Goal: Complete application form

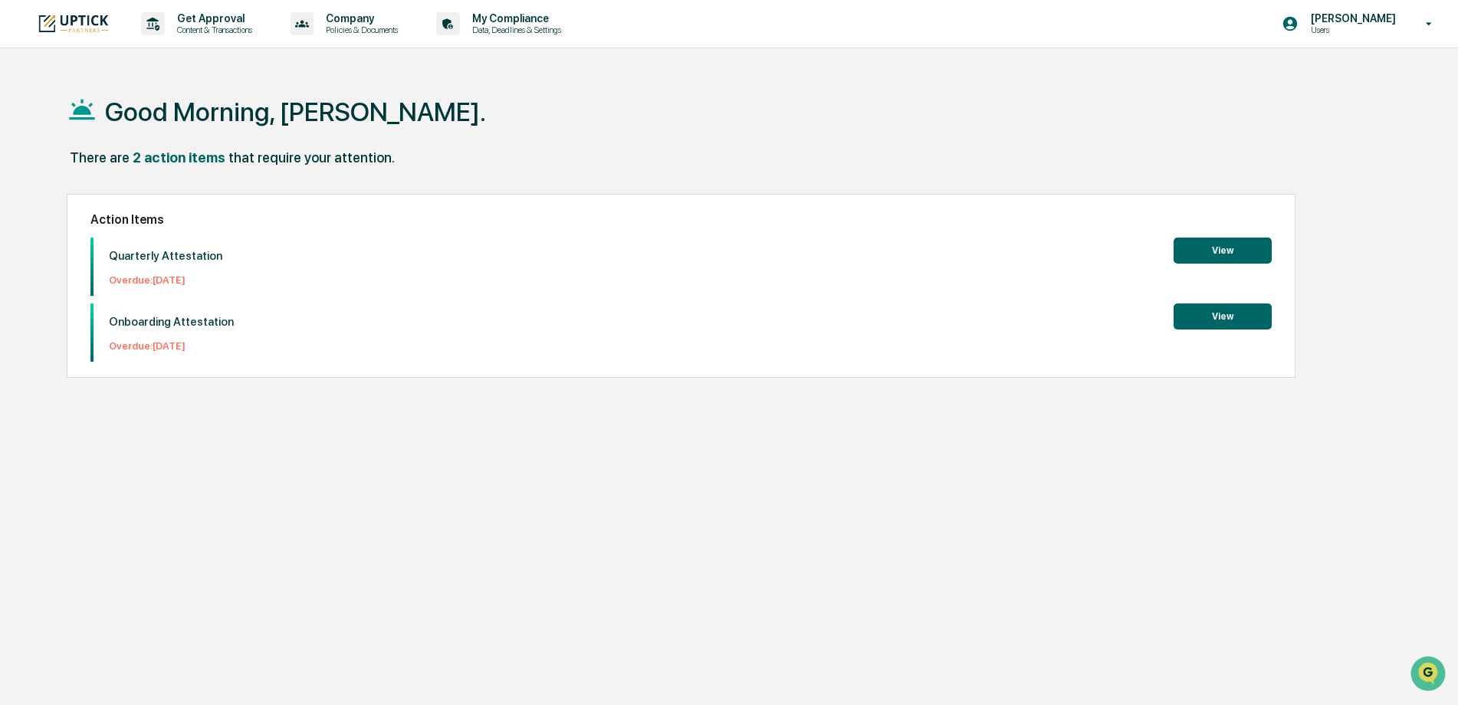
click at [1227, 254] on button "View" at bounding box center [1222, 251] width 98 height 26
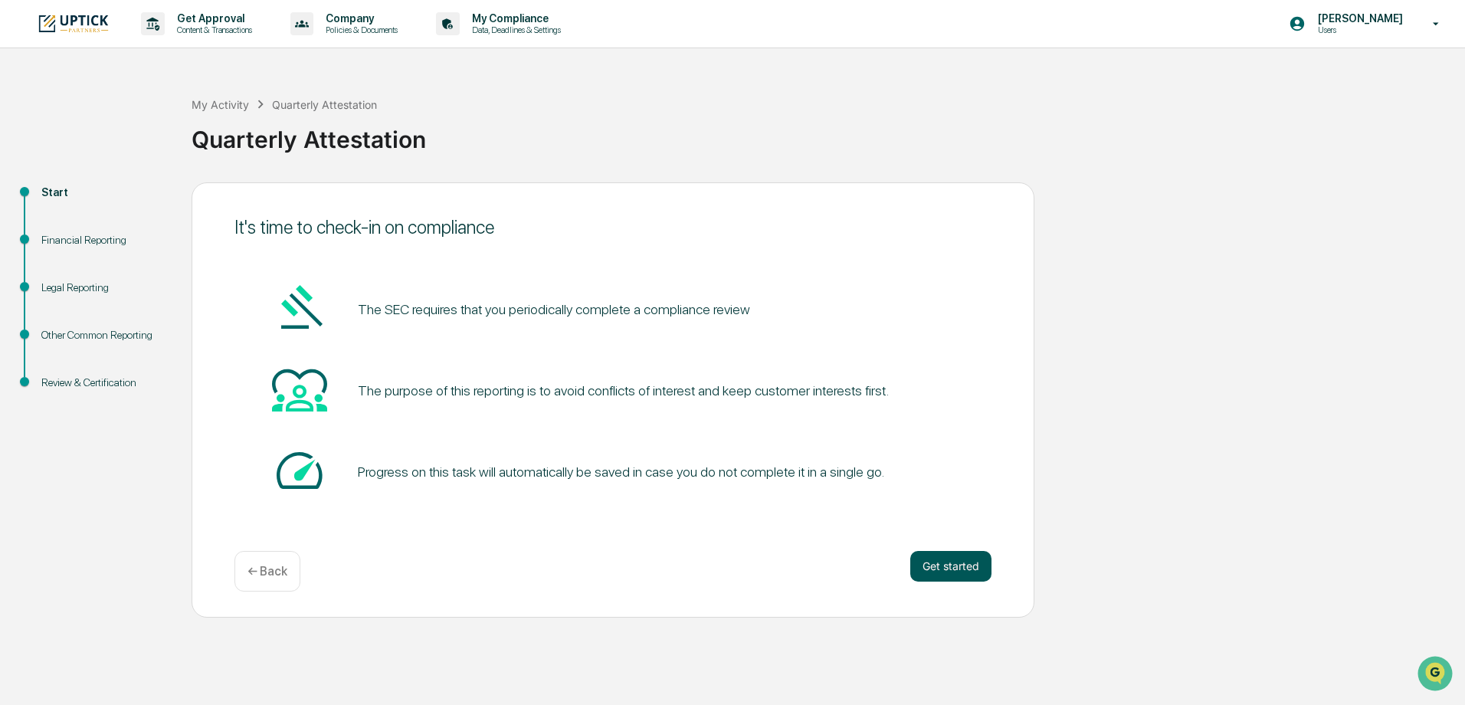
click at [960, 566] on button "Get started" at bounding box center [950, 566] width 81 height 31
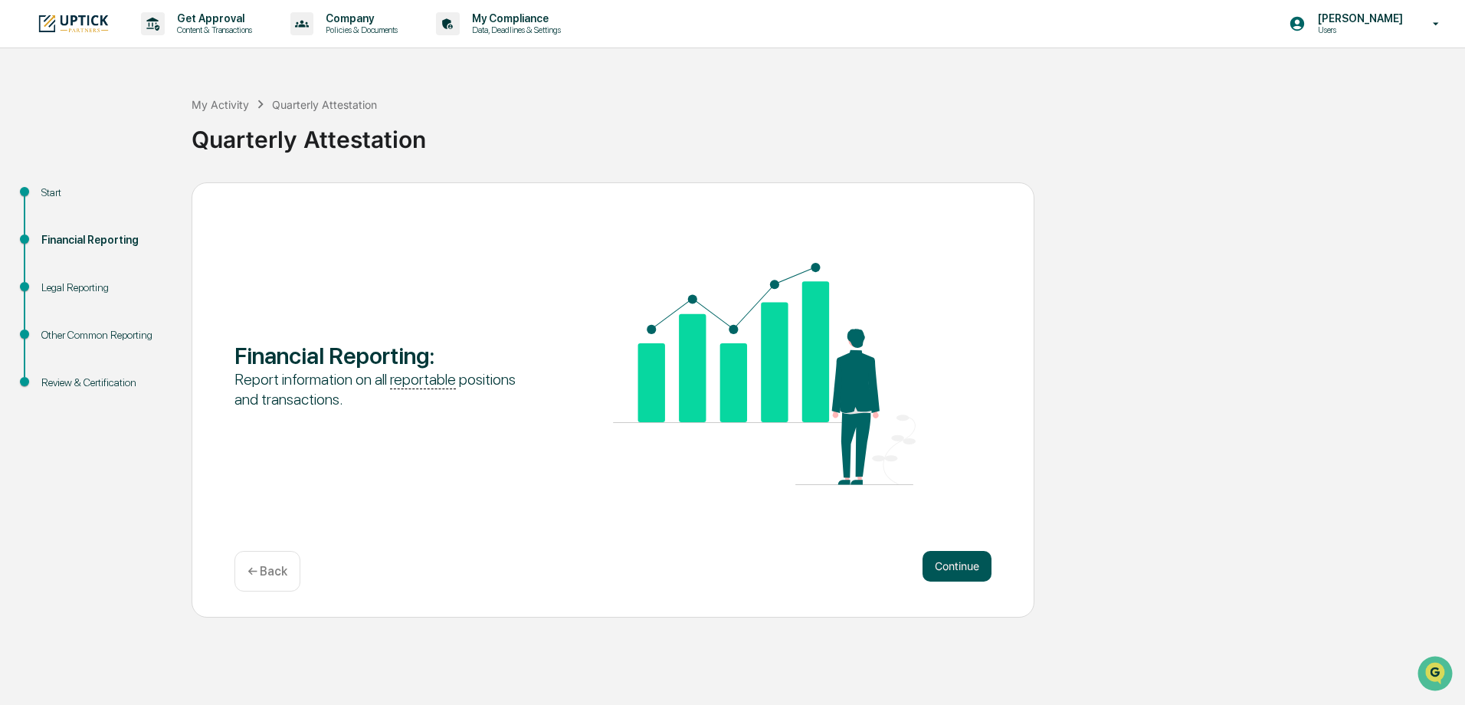
click at [965, 569] on button "Continue" at bounding box center [957, 566] width 69 height 31
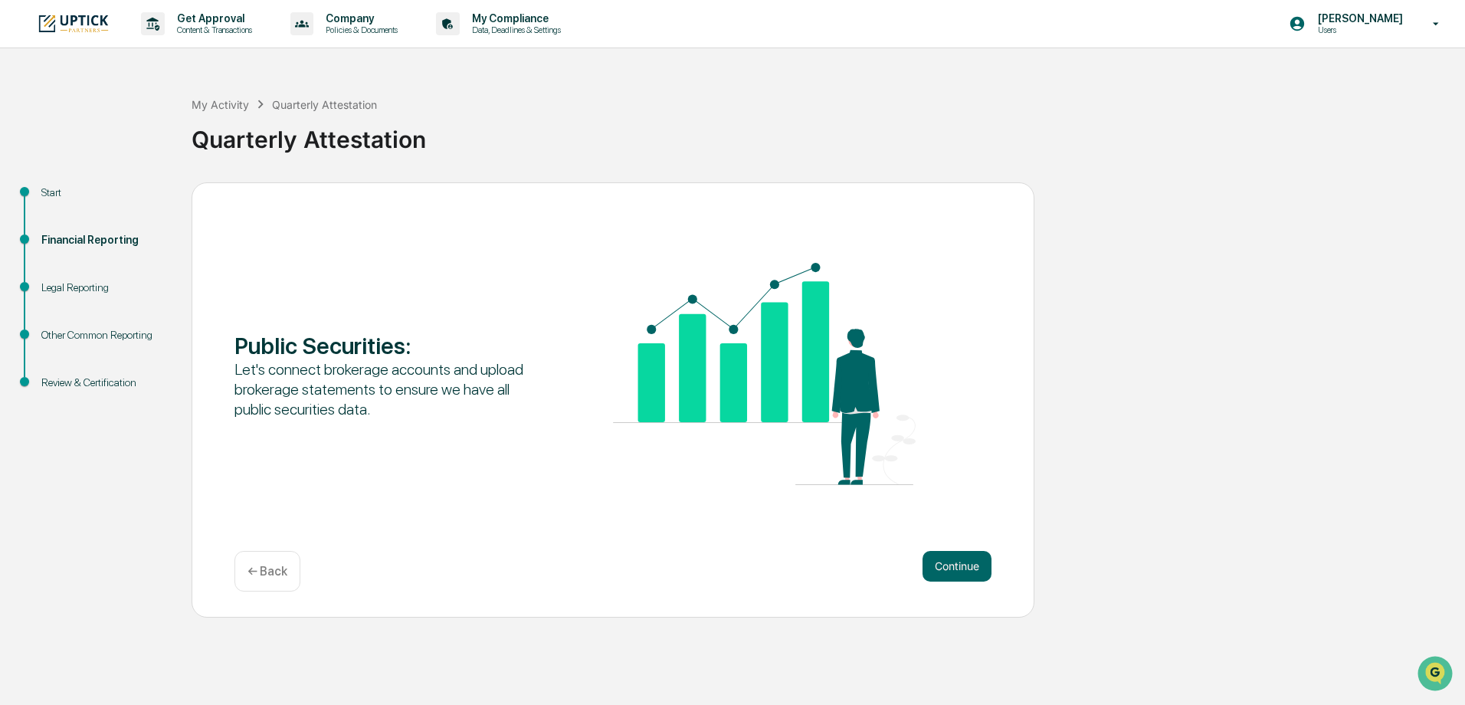
click at [963, 572] on button "Continue" at bounding box center [957, 566] width 69 height 31
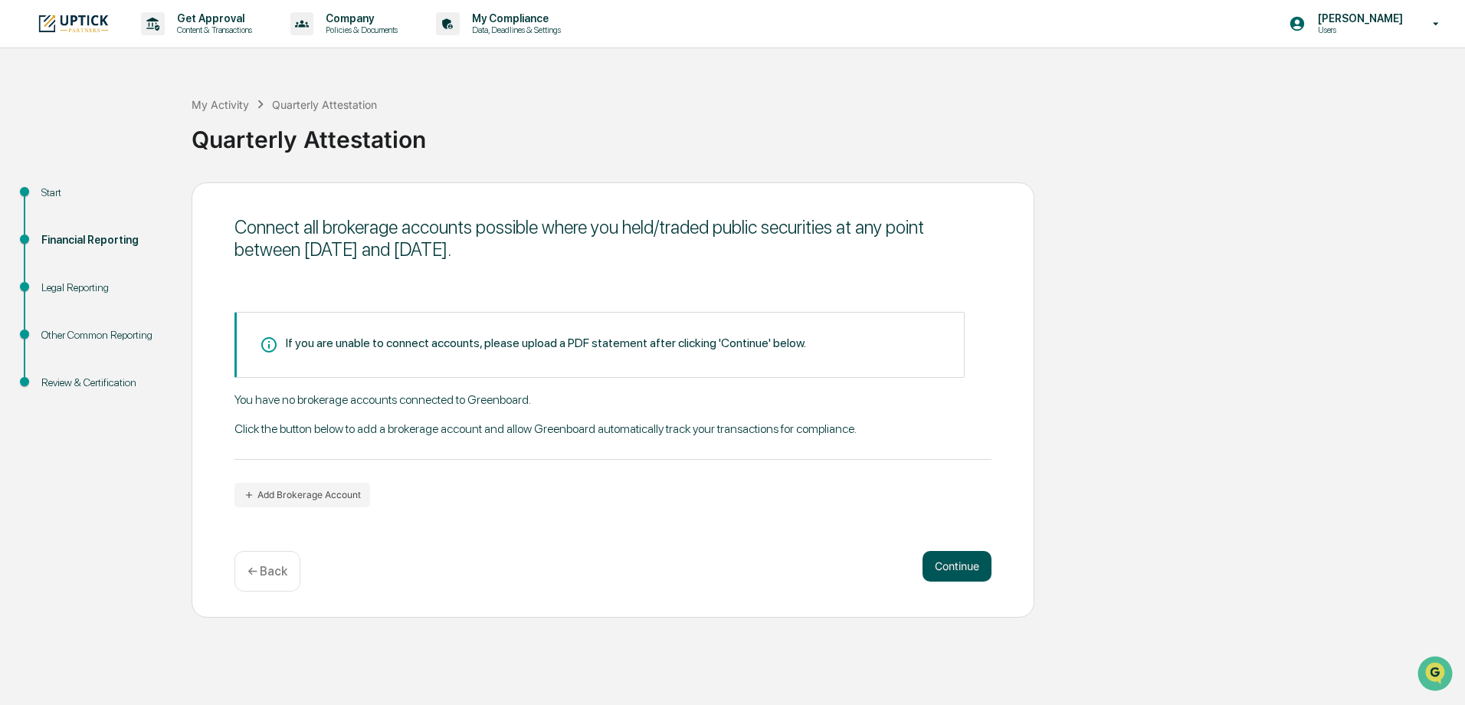
click at [966, 569] on button "Continue" at bounding box center [957, 566] width 69 height 31
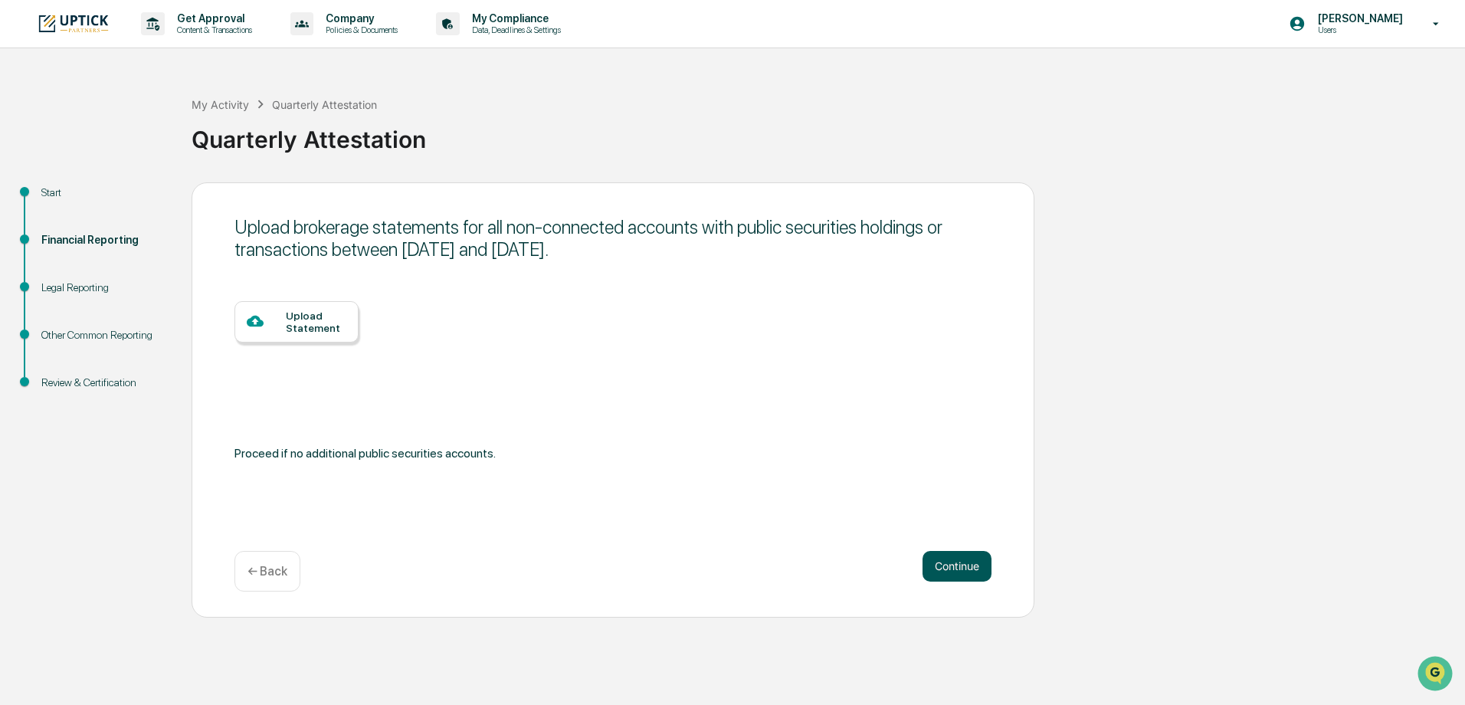
click at [966, 568] on button "Continue" at bounding box center [957, 566] width 69 height 31
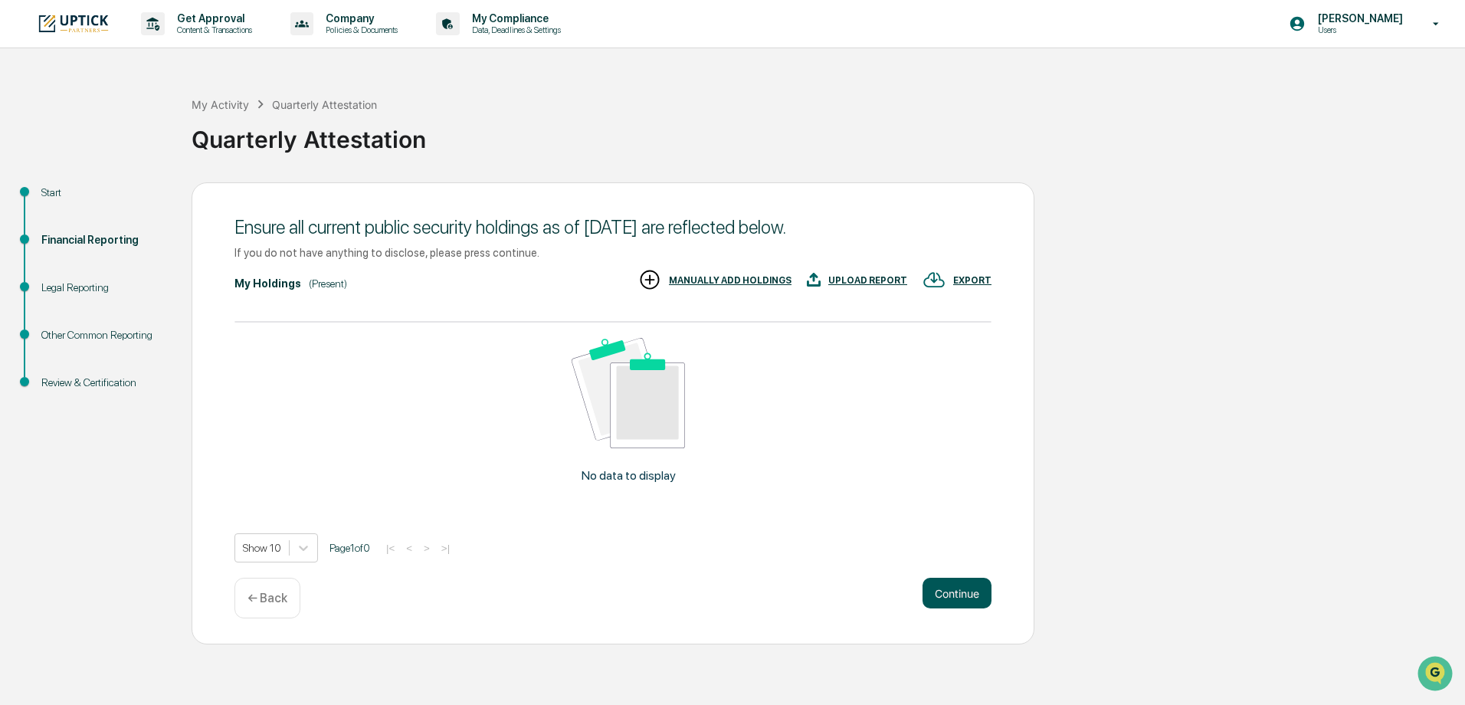
click at [955, 589] on button "Continue" at bounding box center [957, 593] width 69 height 31
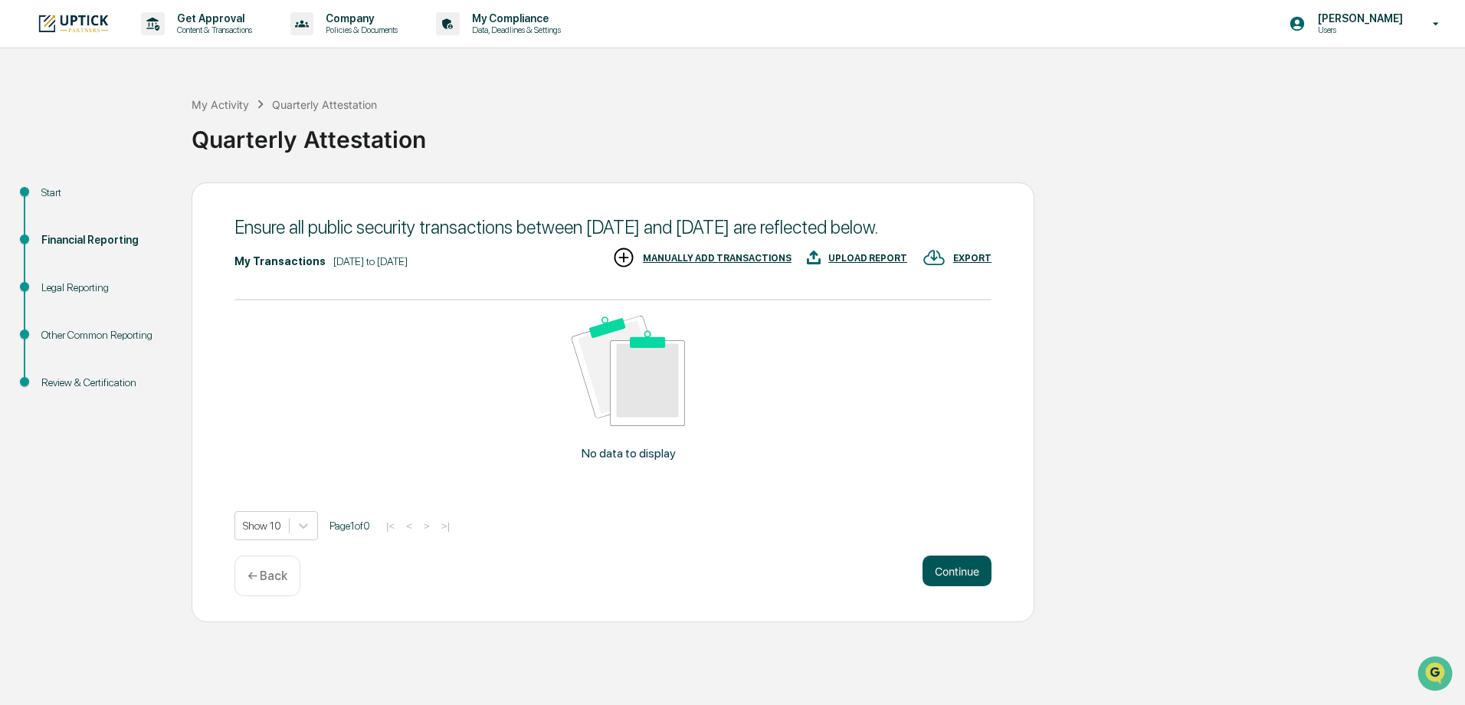
click at [966, 566] on button "Continue" at bounding box center [957, 571] width 69 height 31
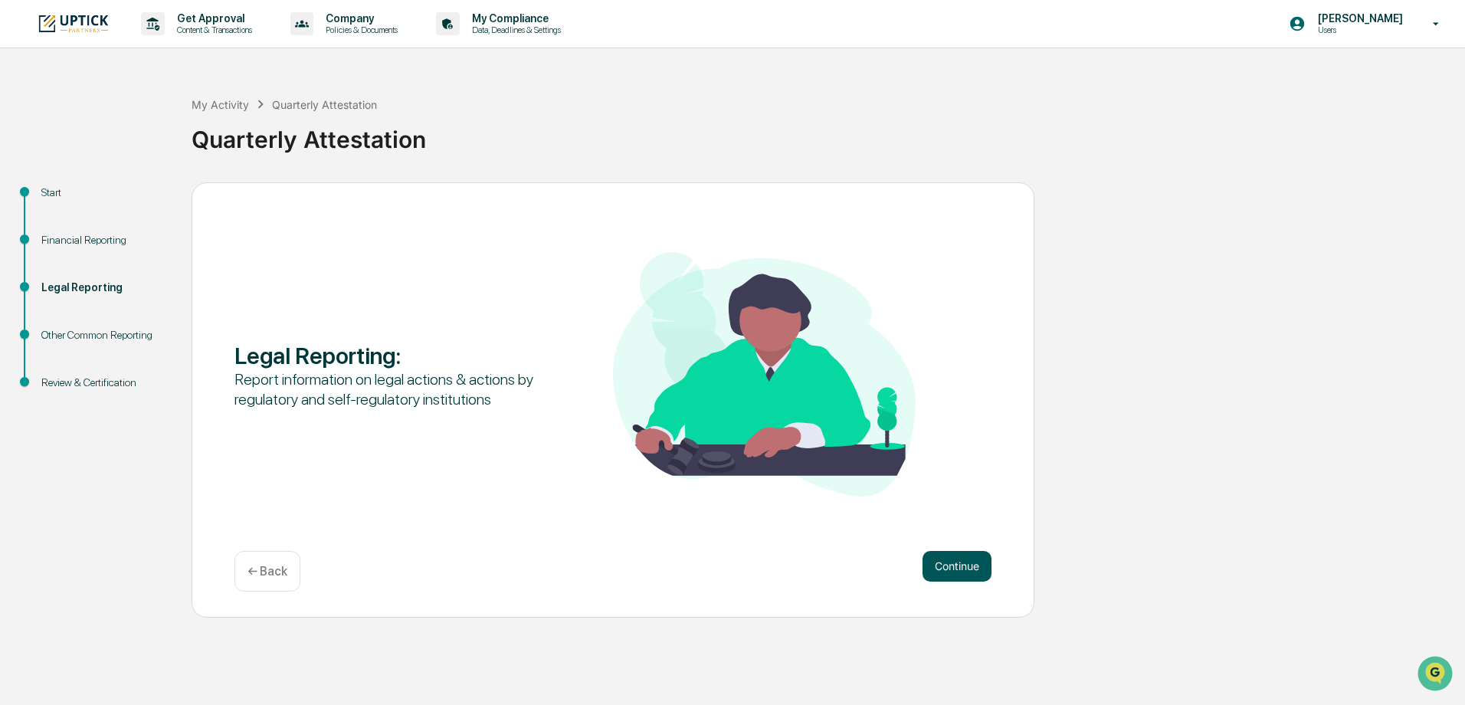
click at [951, 566] on button "Continue" at bounding box center [957, 566] width 69 height 31
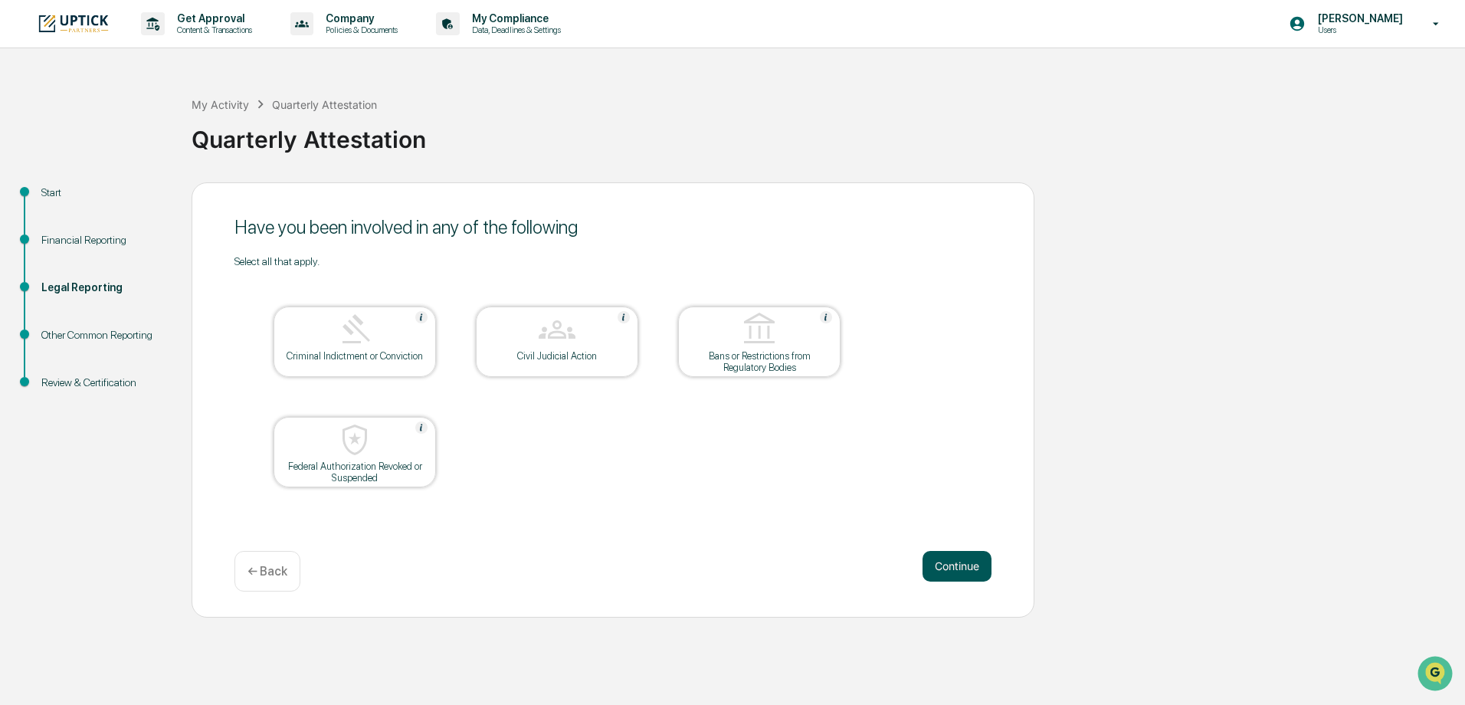
click at [953, 577] on button "Continue" at bounding box center [957, 566] width 69 height 31
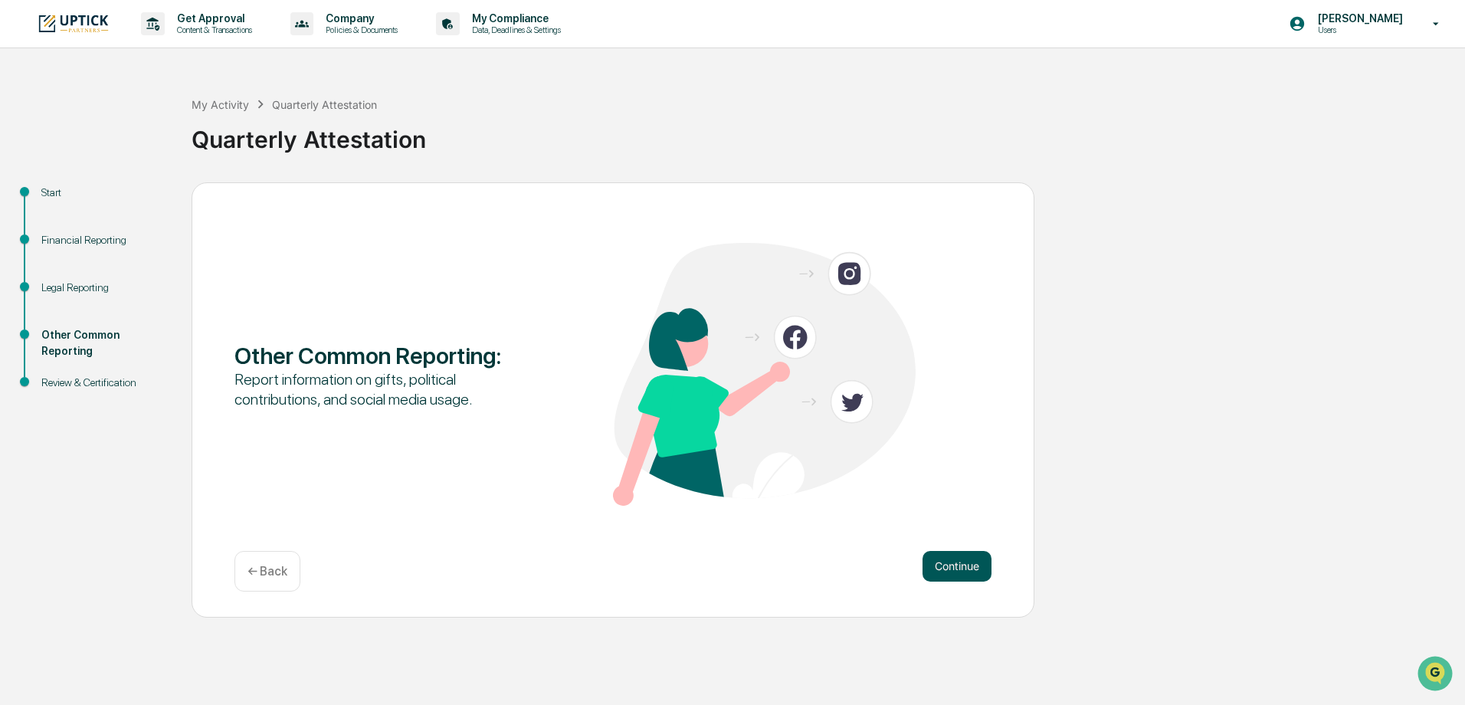
click at [940, 556] on button "Continue" at bounding box center [957, 566] width 69 height 31
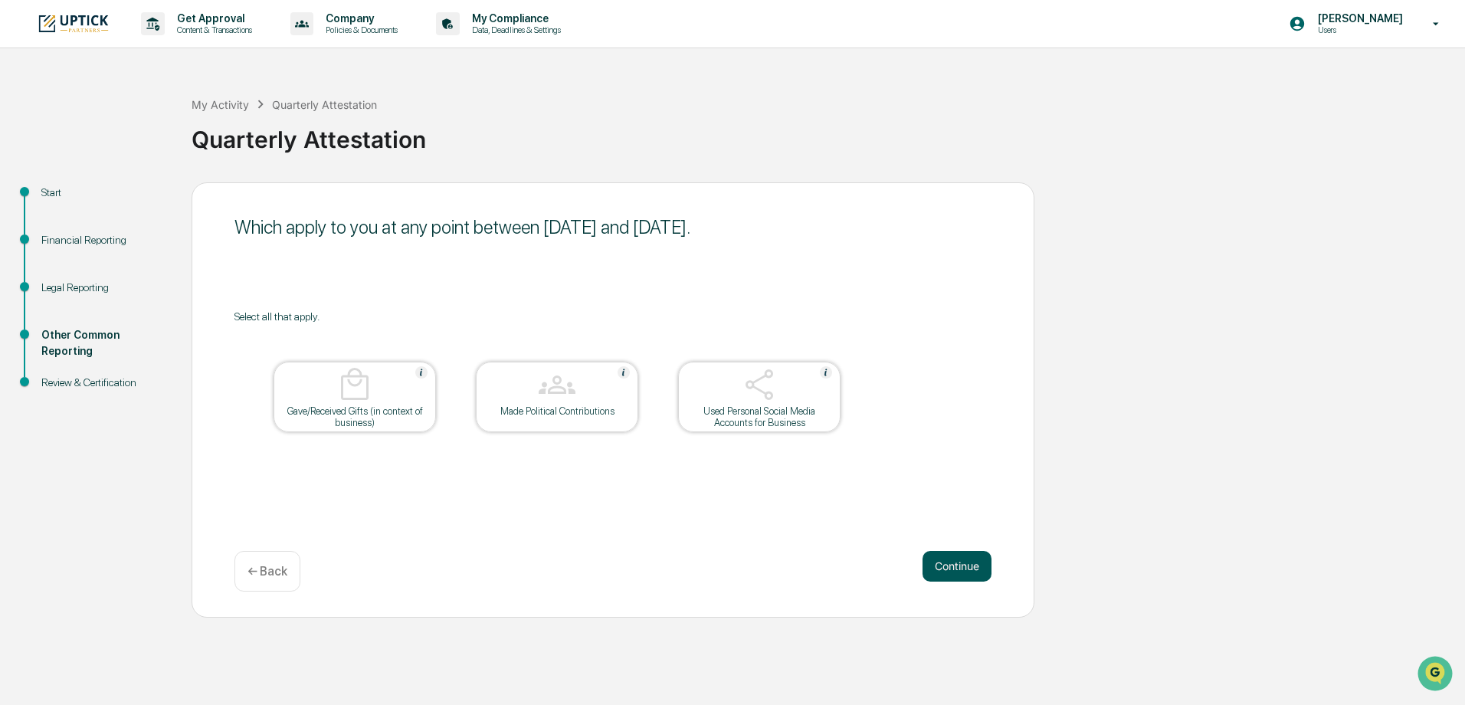
click at [966, 556] on button "Continue" at bounding box center [957, 566] width 69 height 31
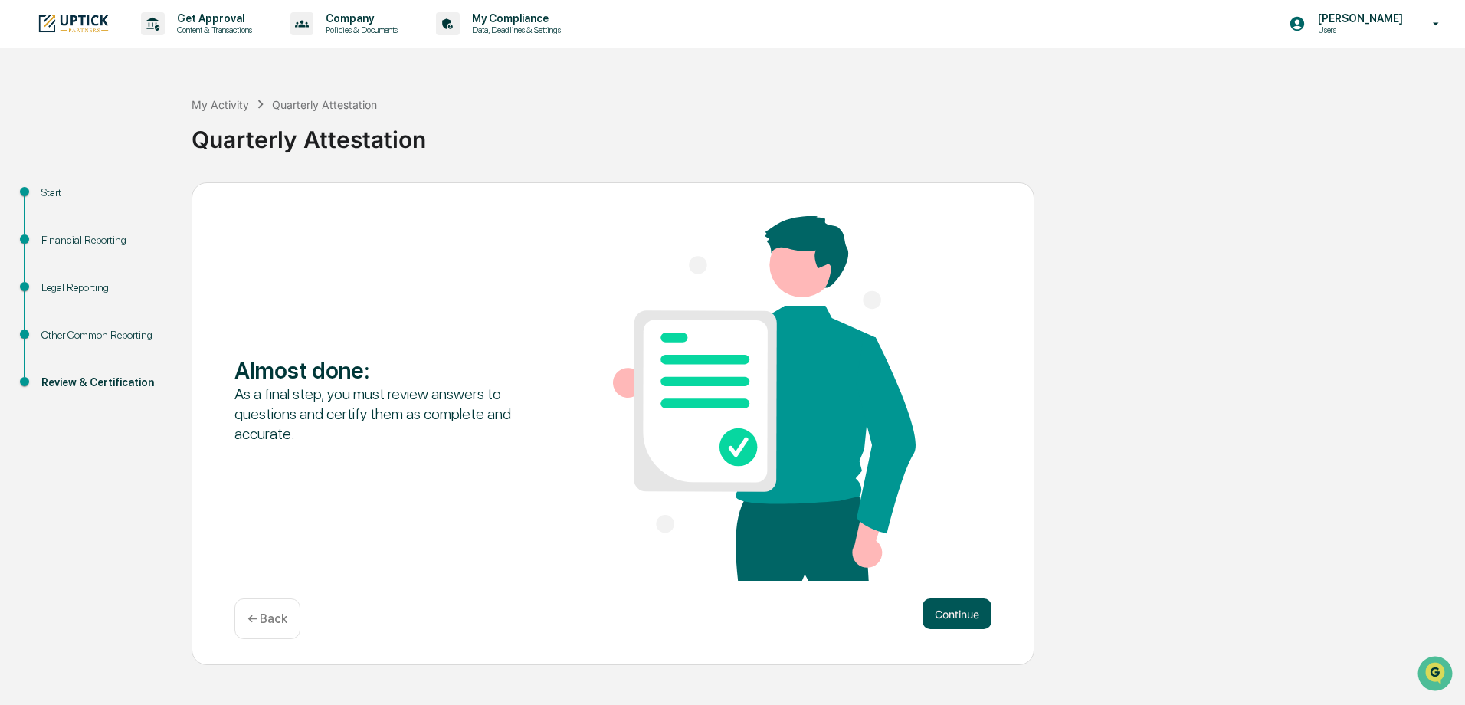
click at [973, 617] on button "Continue" at bounding box center [957, 614] width 69 height 31
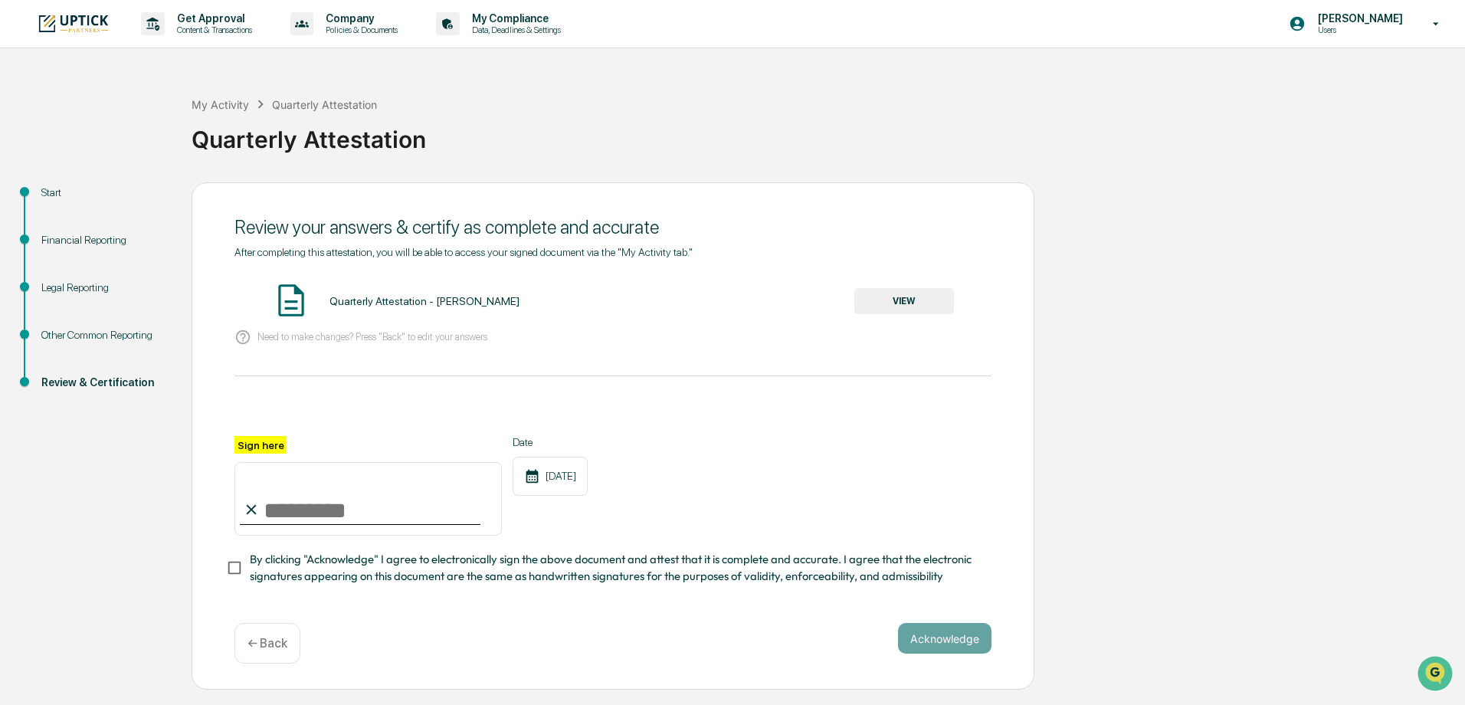
click at [277, 495] on input "Sign here" at bounding box center [368, 499] width 267 height 74
type input "**********"
click at [934, 641] on button "Acknowledge" at bounding box center [944, 638] width 93 height 31
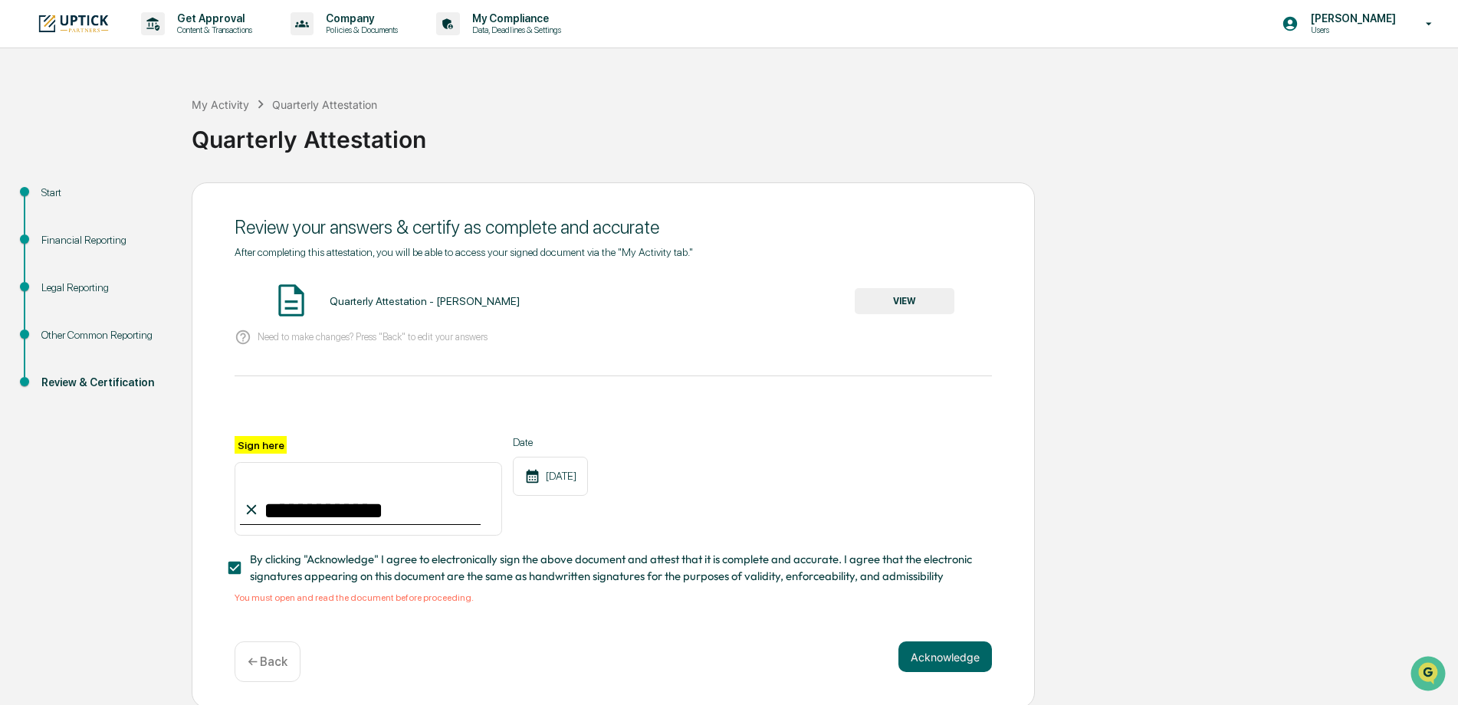
click at [905, 291] on button "VIEW" at bounding box center [905, 301] width 100 height 26
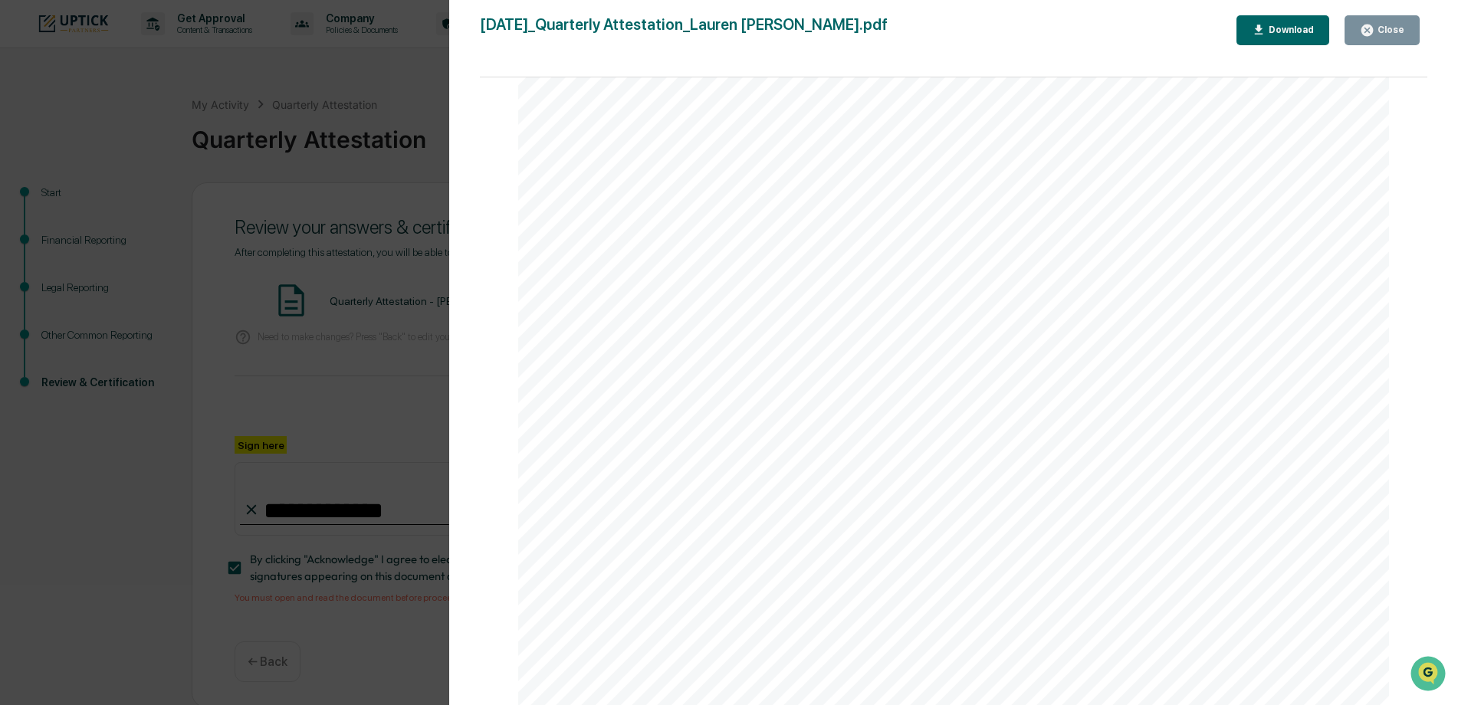
scroll to position [5768, 0]
click at [1383, 39] on button "Close" at bounding box center [1381, 30] width 75 height 30
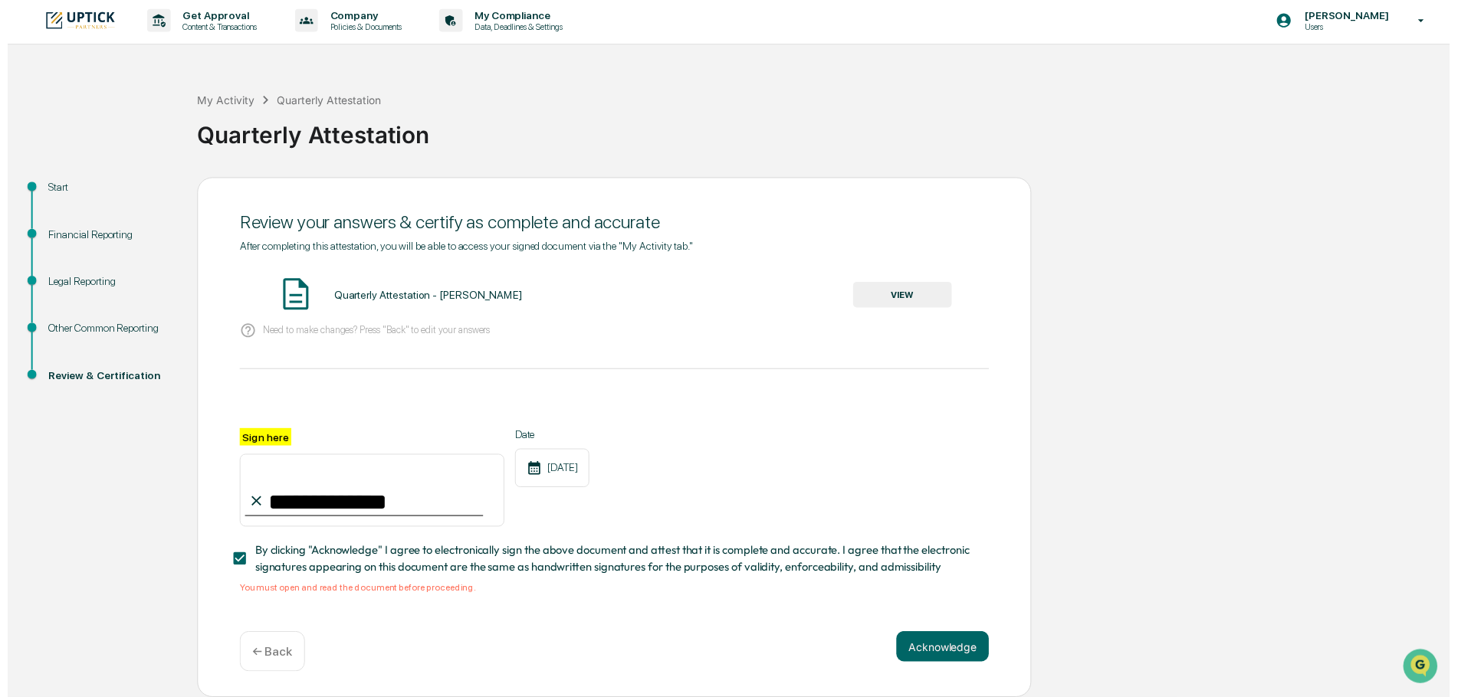
scroll to position [8, 0]
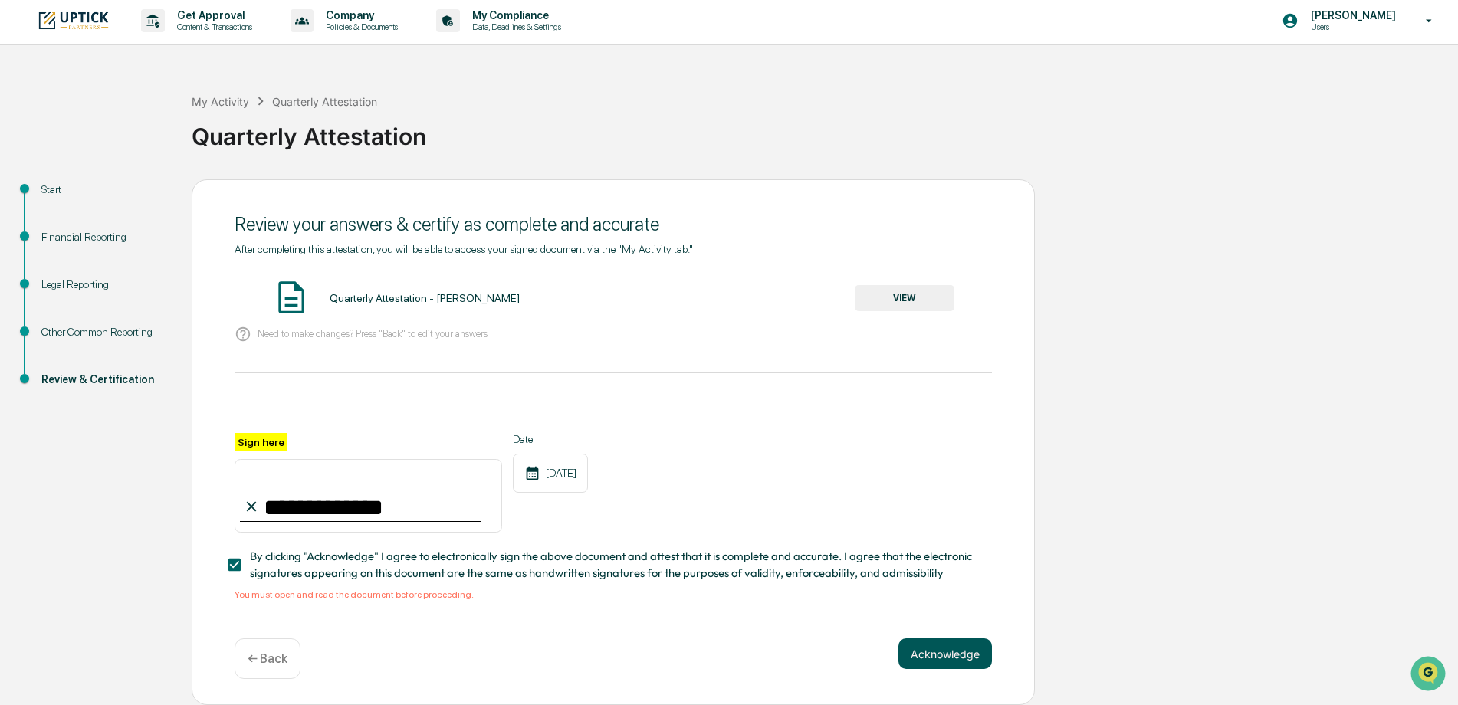
click at [950, 654] on button "Acknowledge" at bounding box center [944, 653] width 93 height 31
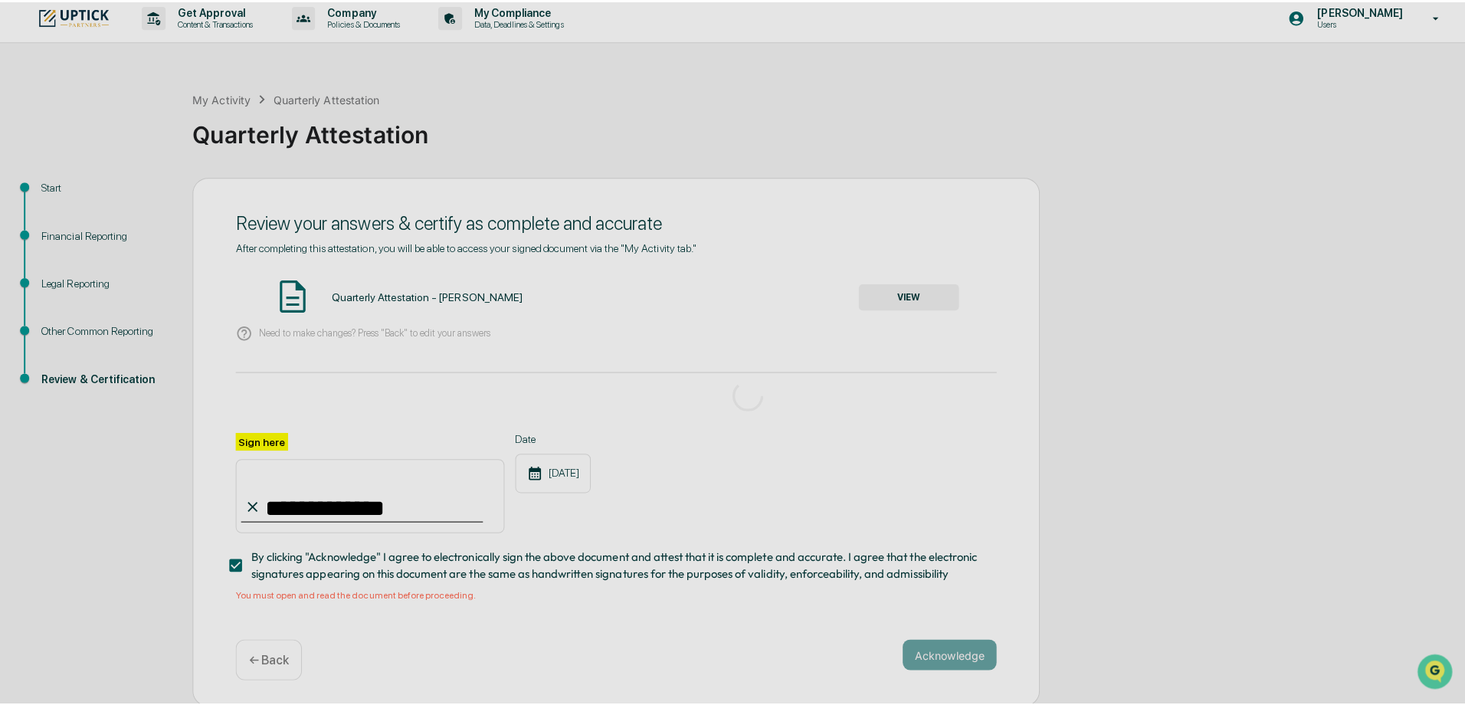
scroll to position [0, 0]
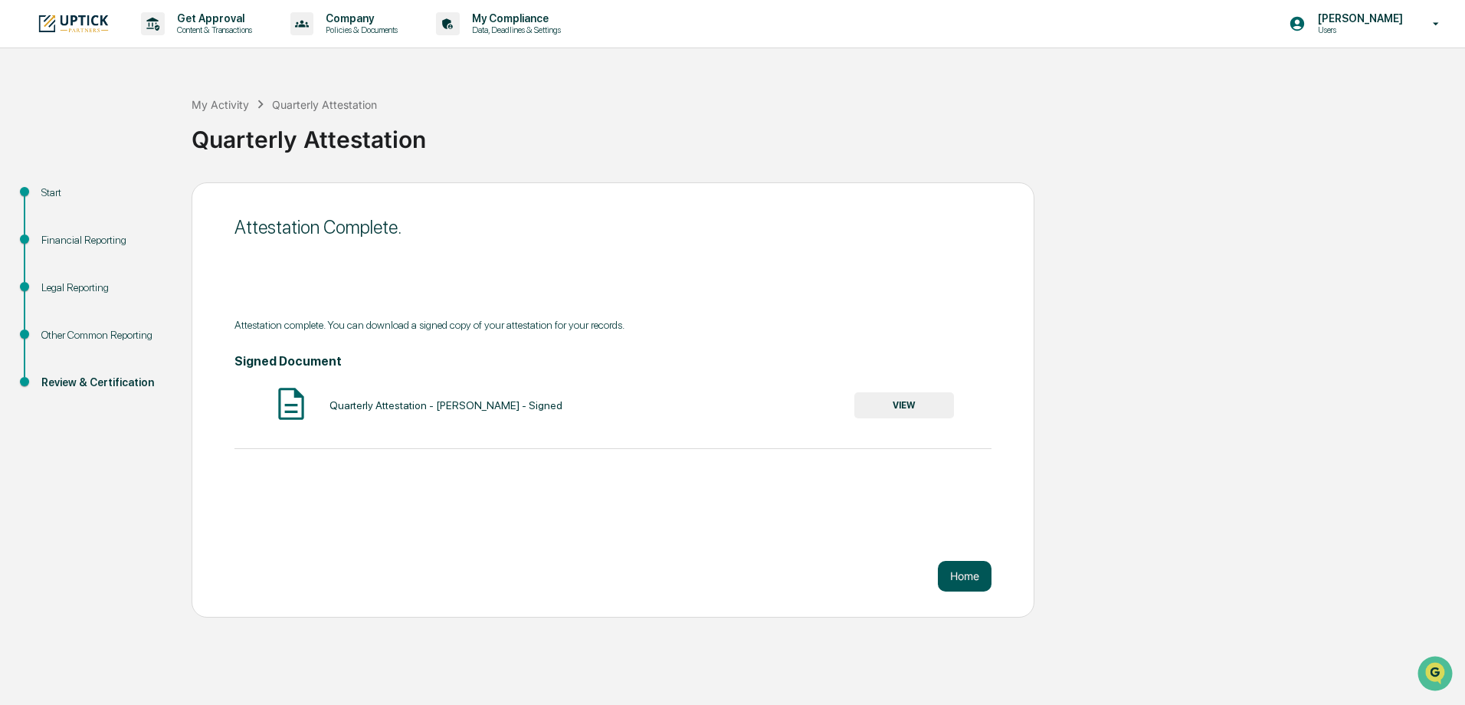
click at [970, 566] on button "Home" at bounding box center [965, 576] width 54 height 31
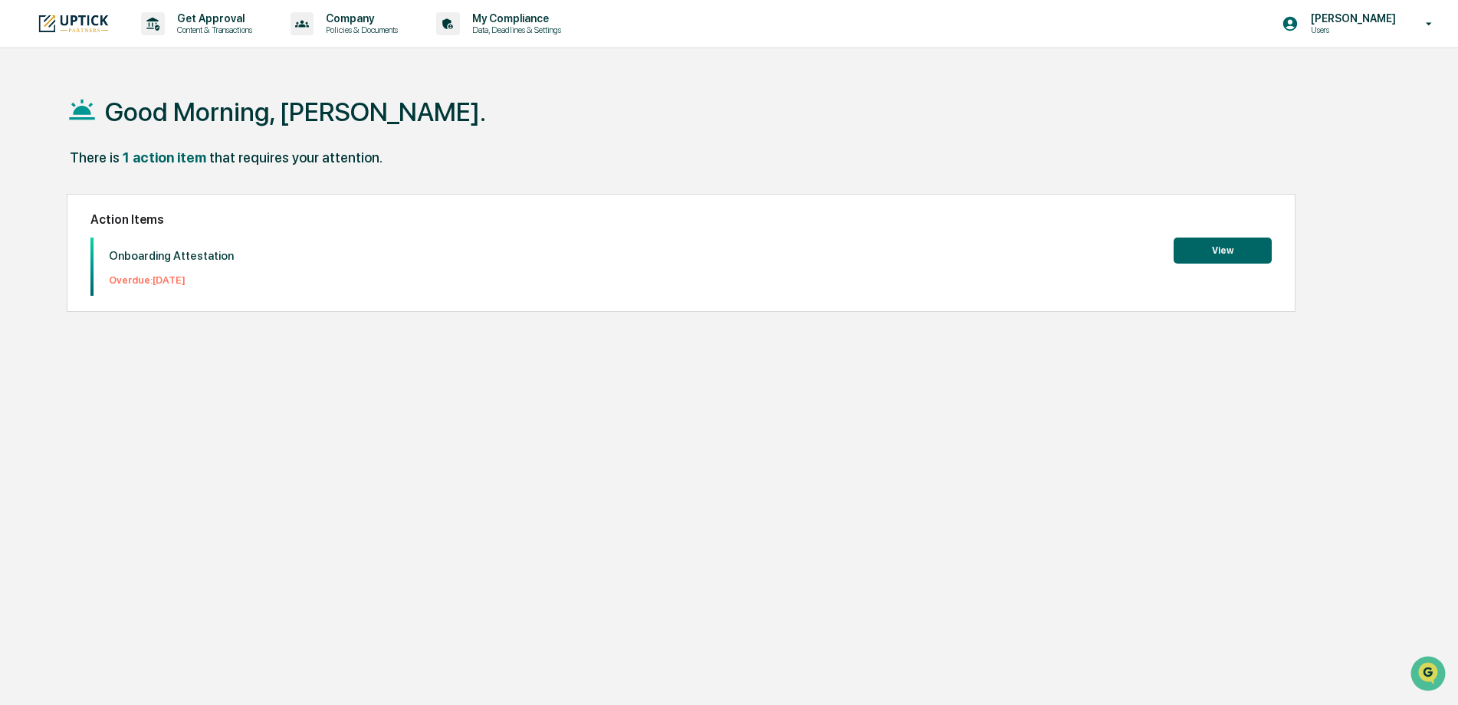
click at [1252, 238] on button "View" at bounding box center [1222, 251] width 98 height 26
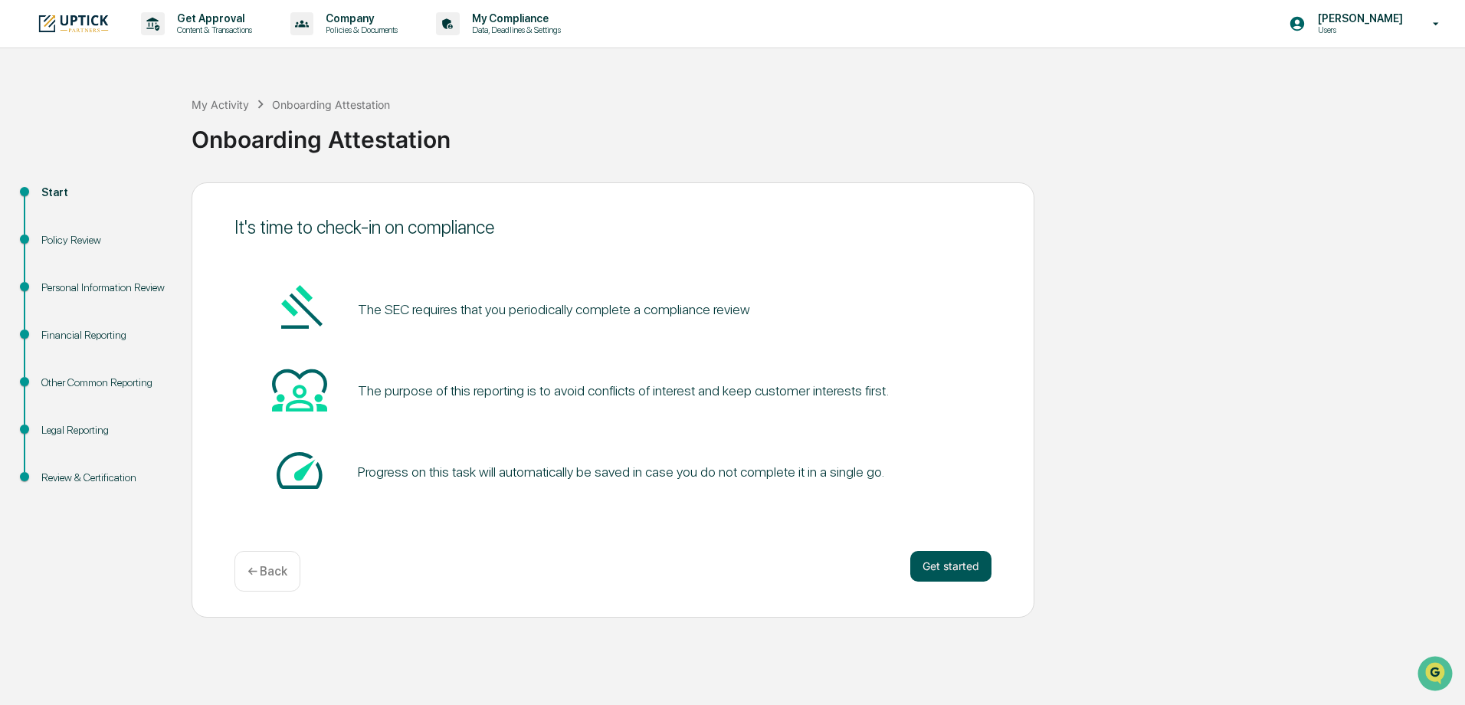
click at [954, 556] on button "Get started" at bounding box center [950, 566] width 81 height 31
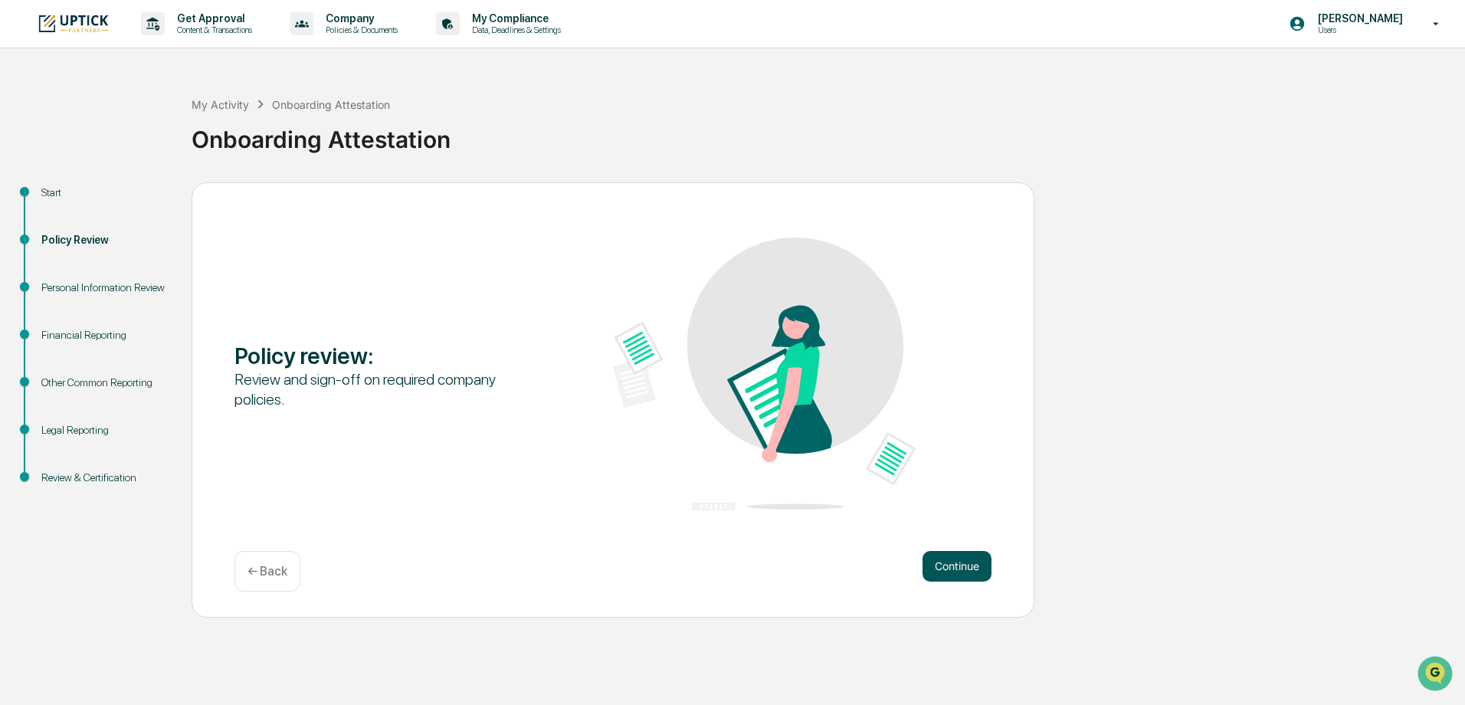
click at [950, 564] on button "Continue" at bounding box center [957, 566] width 69 height 31
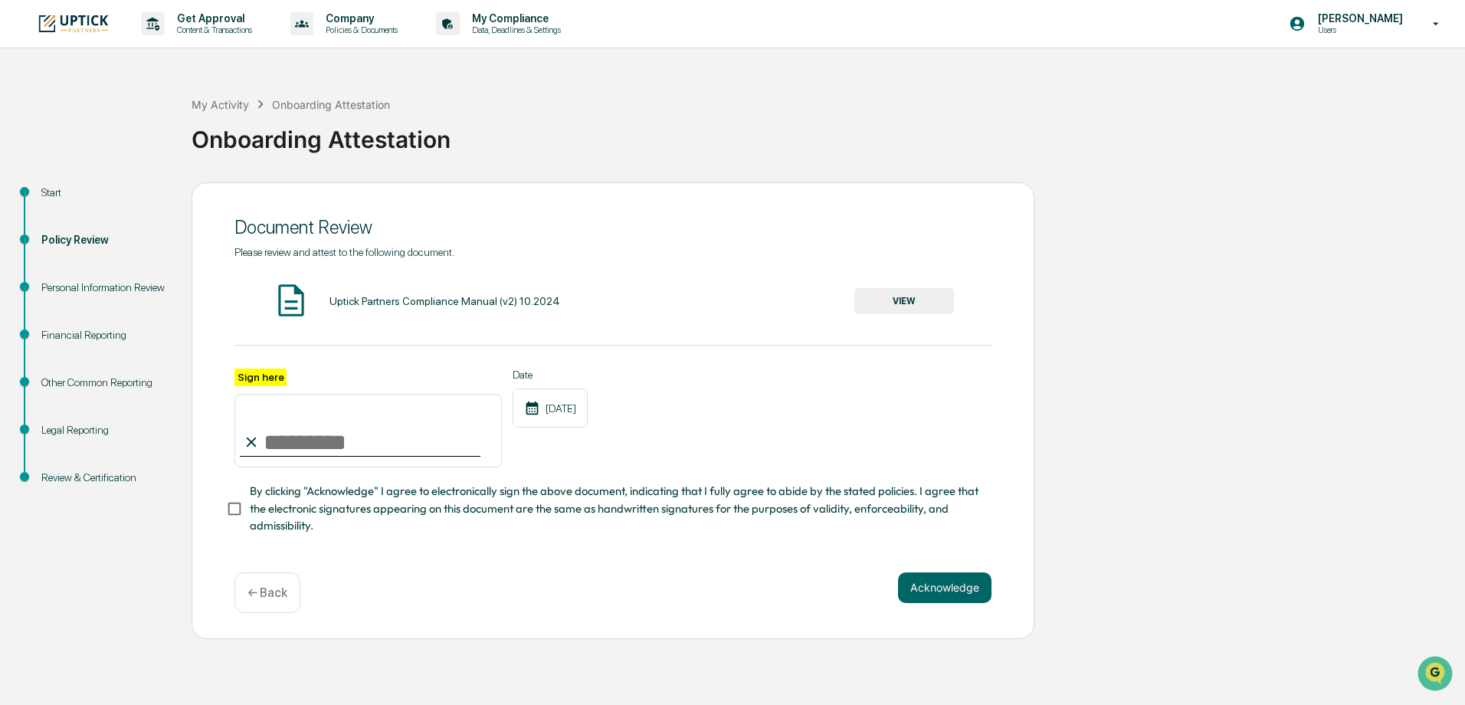
click at [342, 444] on input "Sign here" at bounding box center [368, 431] width 267 height 74
click at [916, 298] on button "VIEW" at bounding box center [905, 301] width 100 height 26
